Goal: Information Seeking & Learning: Learn about a topic

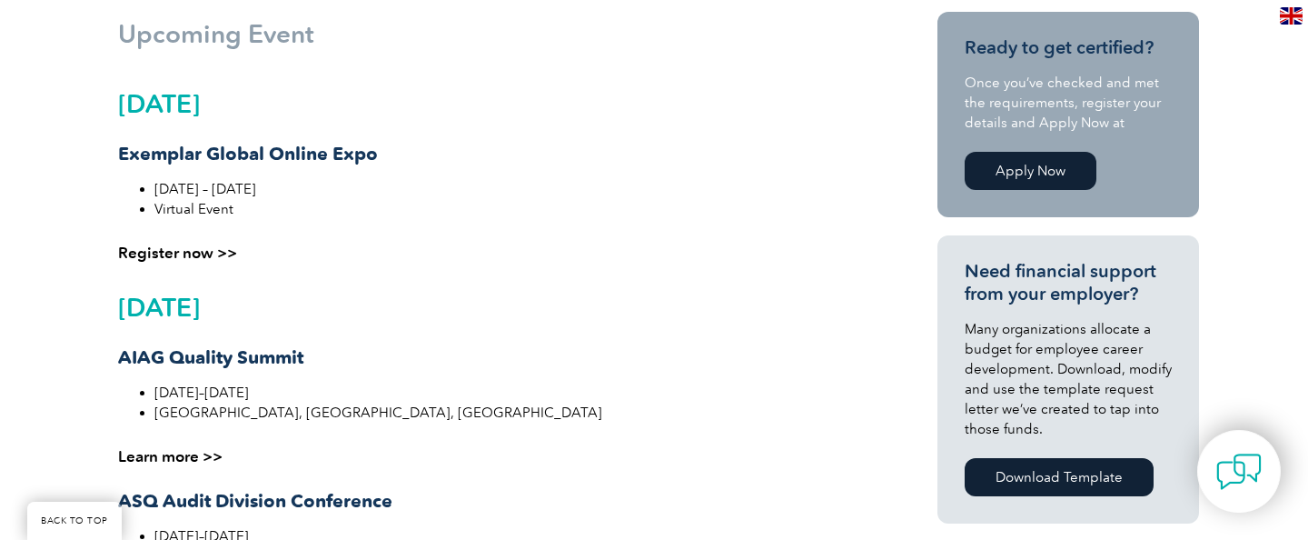
scroll to position [87, 0]
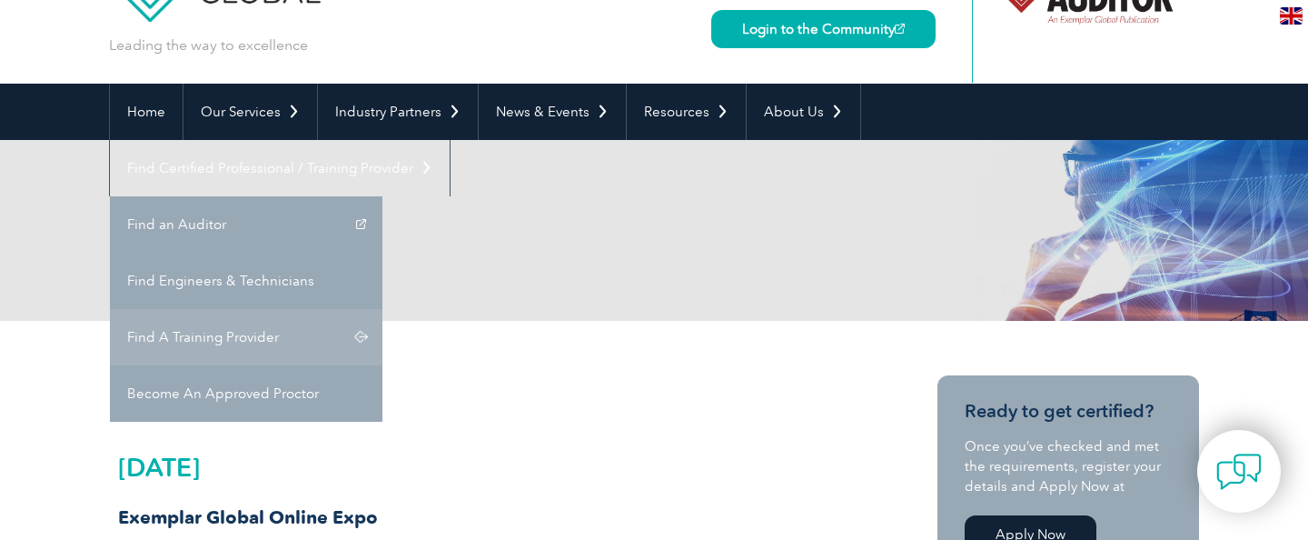
click at [383, 309] on link "Find A Training Provider" at bounding box center [246, 337] width 273 height 56
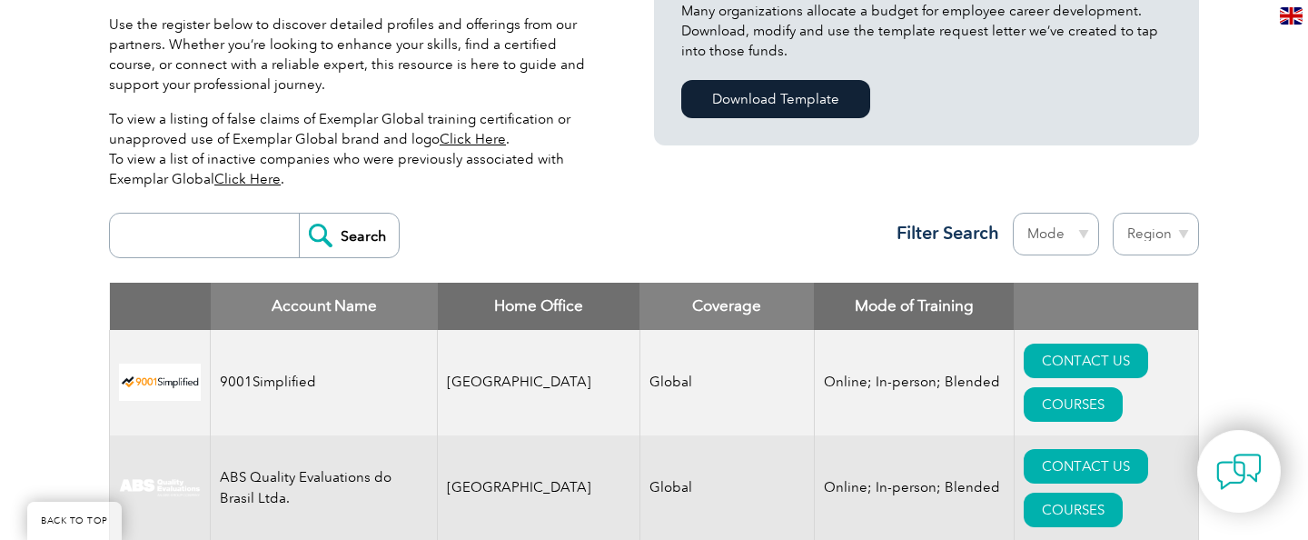
scroll to position [545, 0]
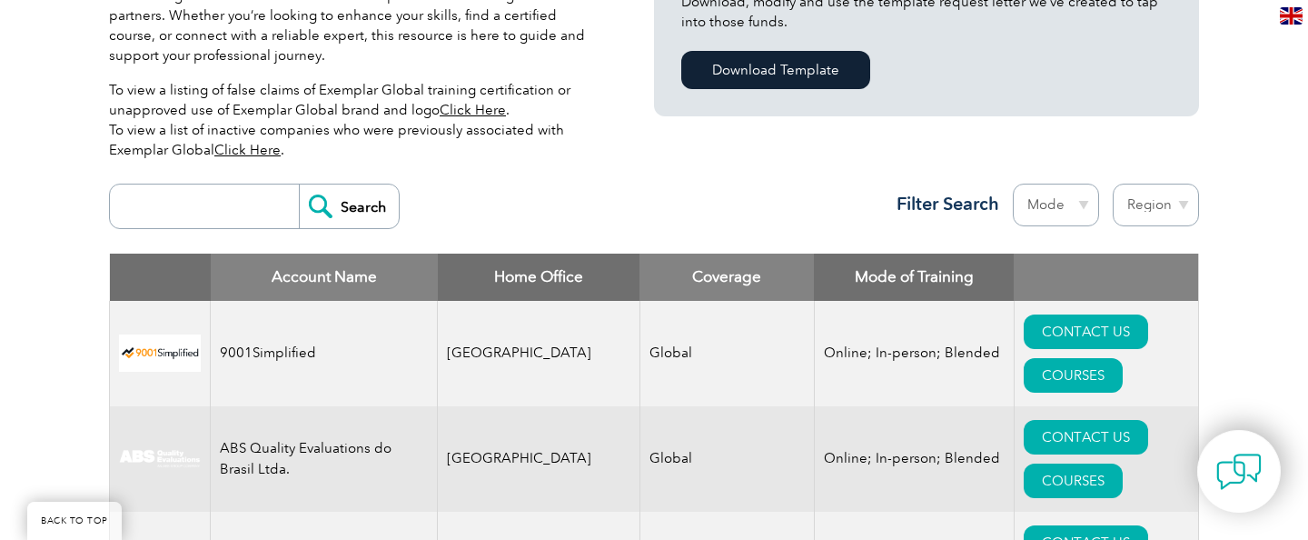
click at [214, 184] on input "search" at bounding box center [209, 206] width 180 height 44
type input "HSEQ"
click at [339, 194] on input "Search" at bounding box center [349, 206] width 100 height 44
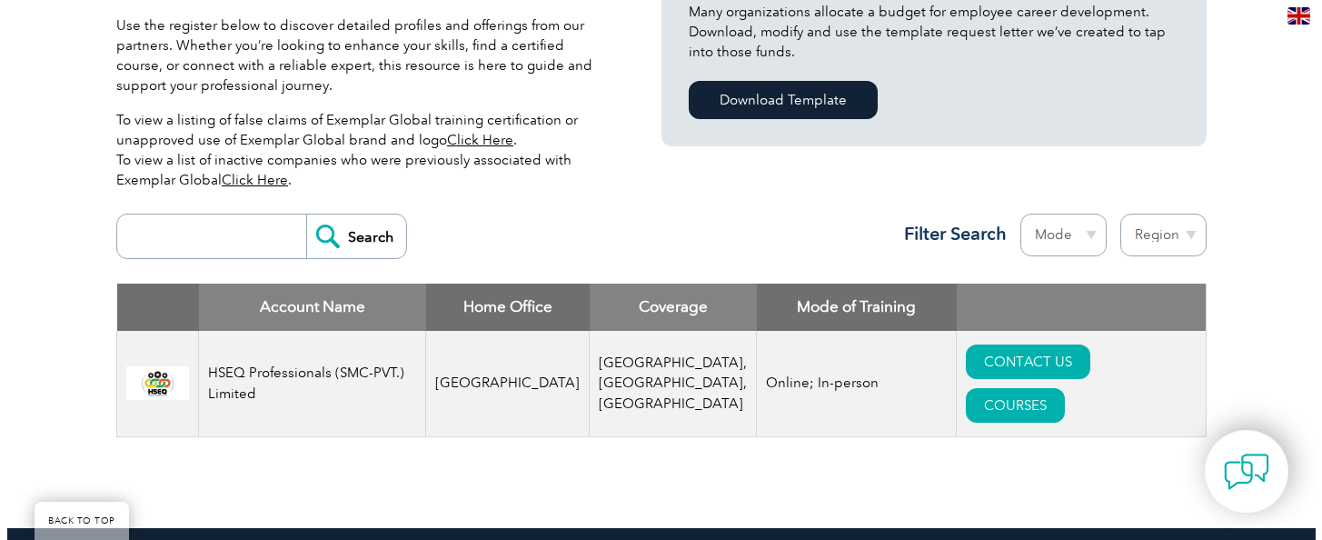
scroll to position [636, 0]
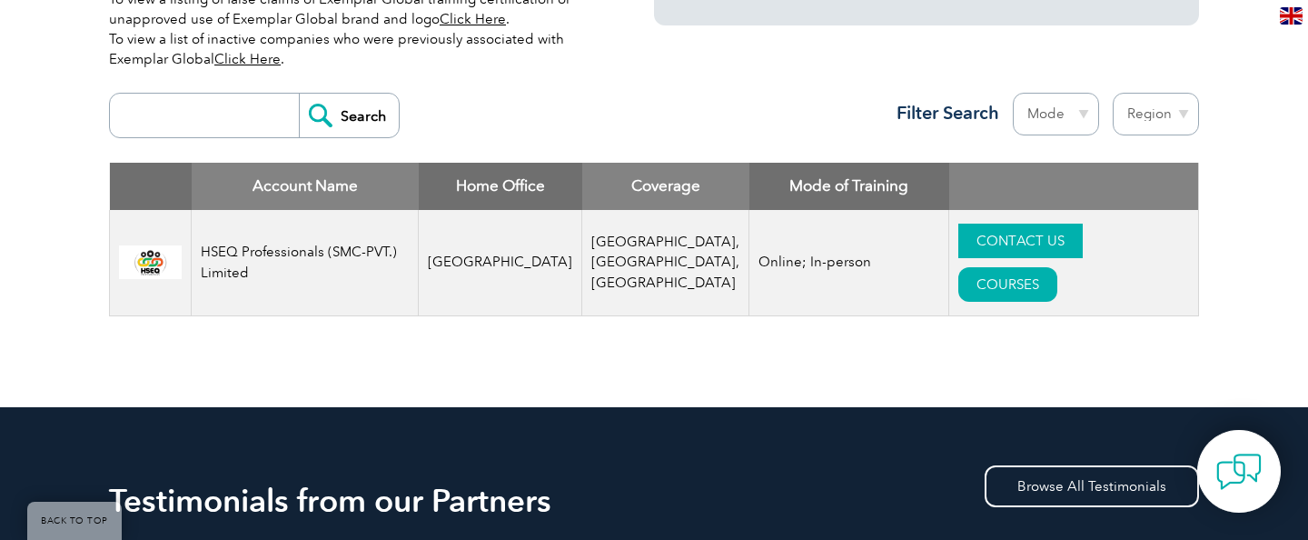
click at [959, 251] on link "CONTACT US" at bounding box center [1021, 241] width 124 height 35
click at [1058, 267] on link "COURSES" at bounding box center [1008, 284] width 99 height 35
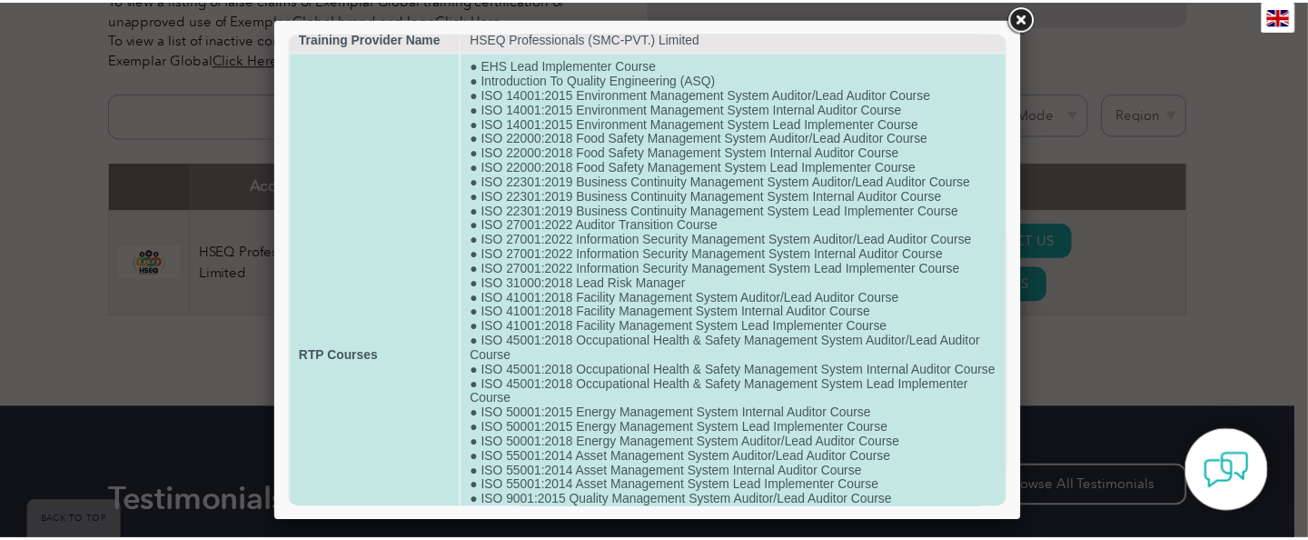
scroll to position [0, 0]
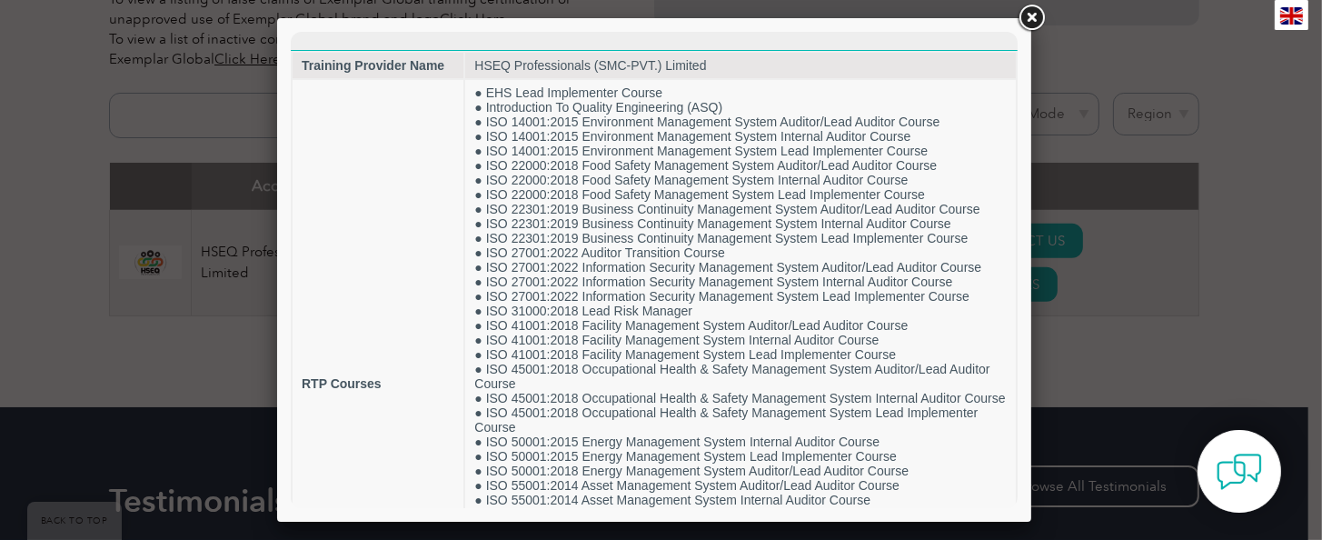
click at [1039, 15] on link at bounding box center [1031, 18] width 33 height 33
